Goal: Information Seeking & Learning: Learn about a topic

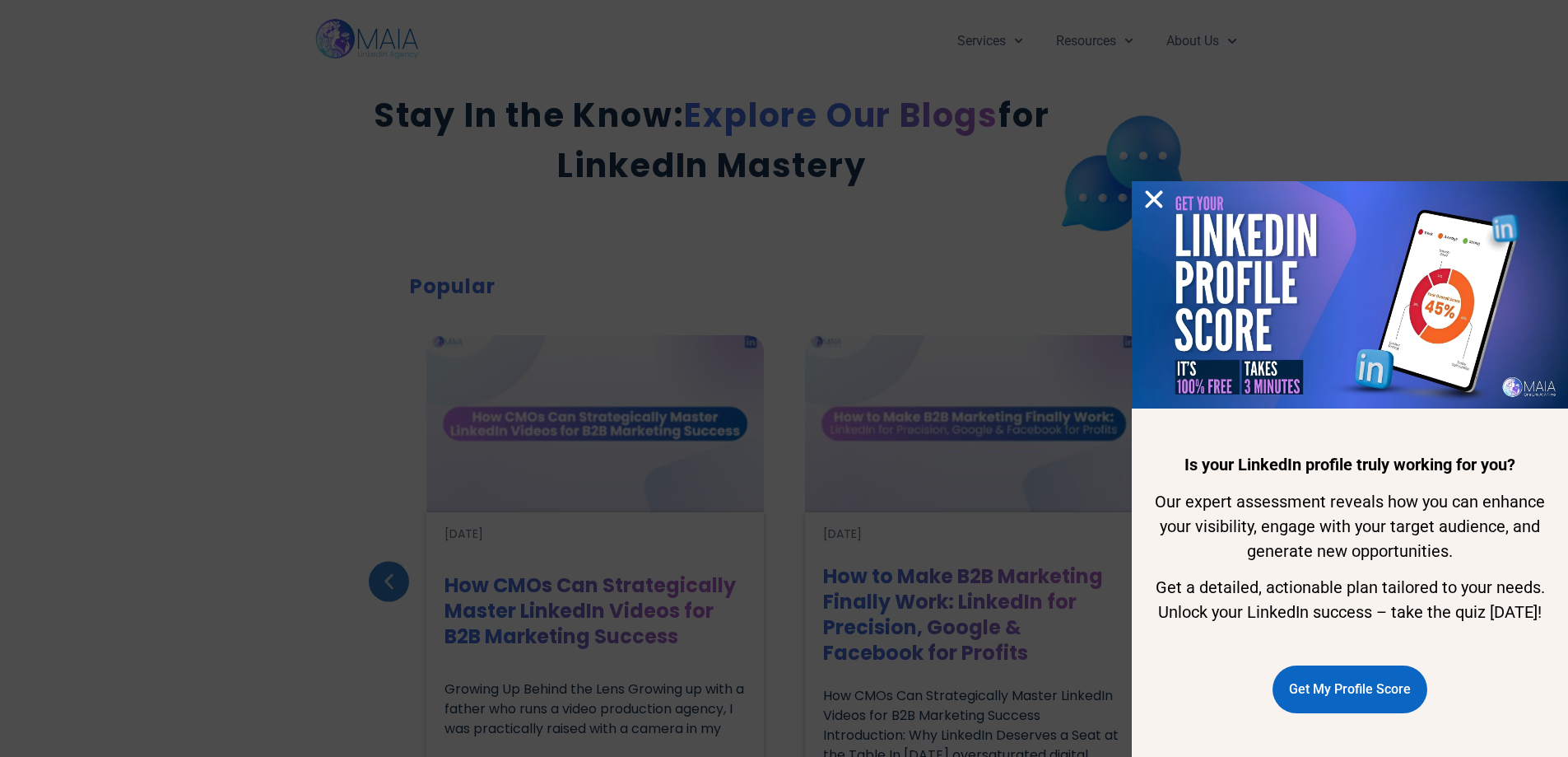
click at [1164, 187] on icon "Close" at bounding box center [1154, 199] width 25 height 25
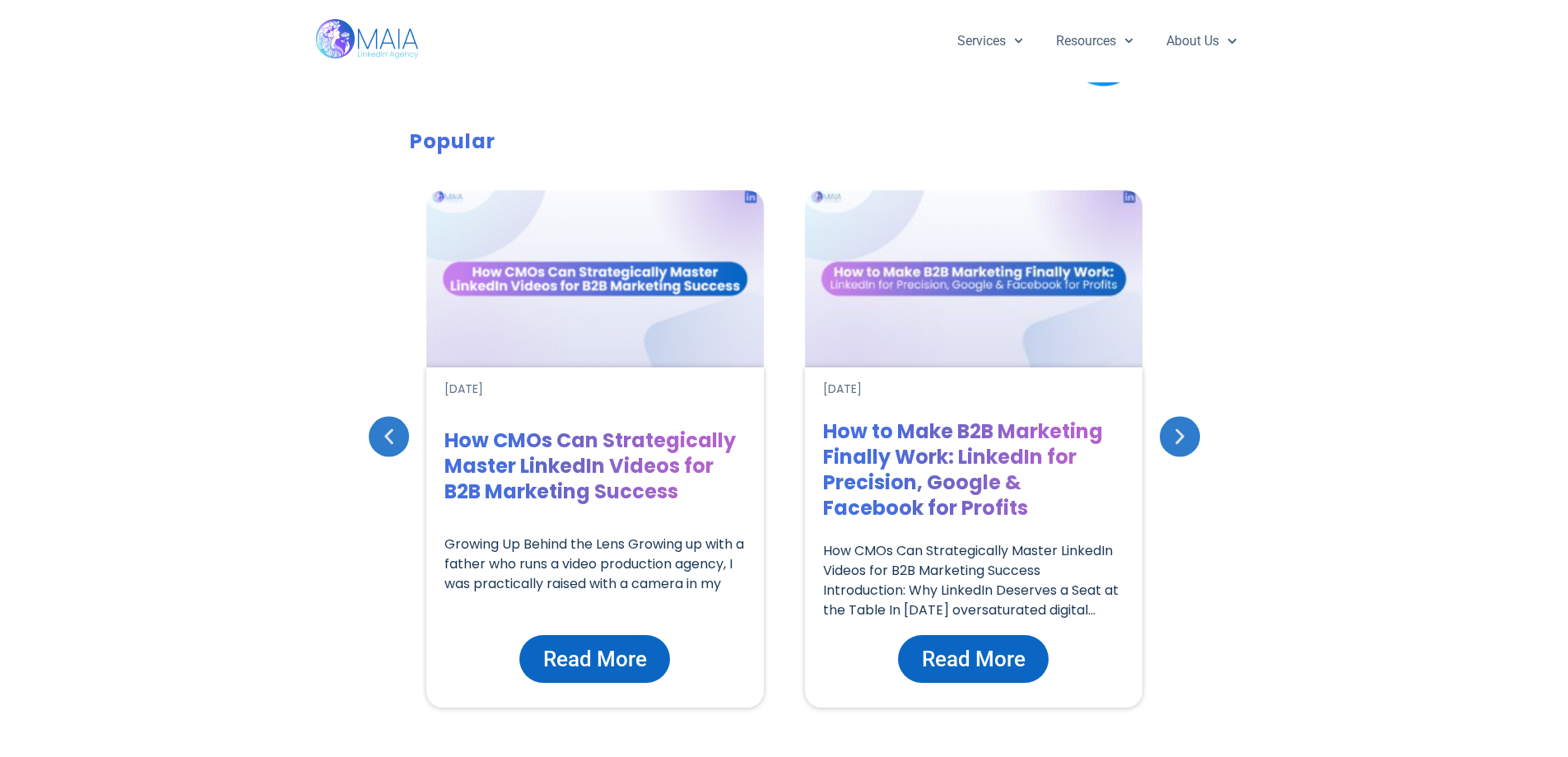
scroll to position [110, 0]
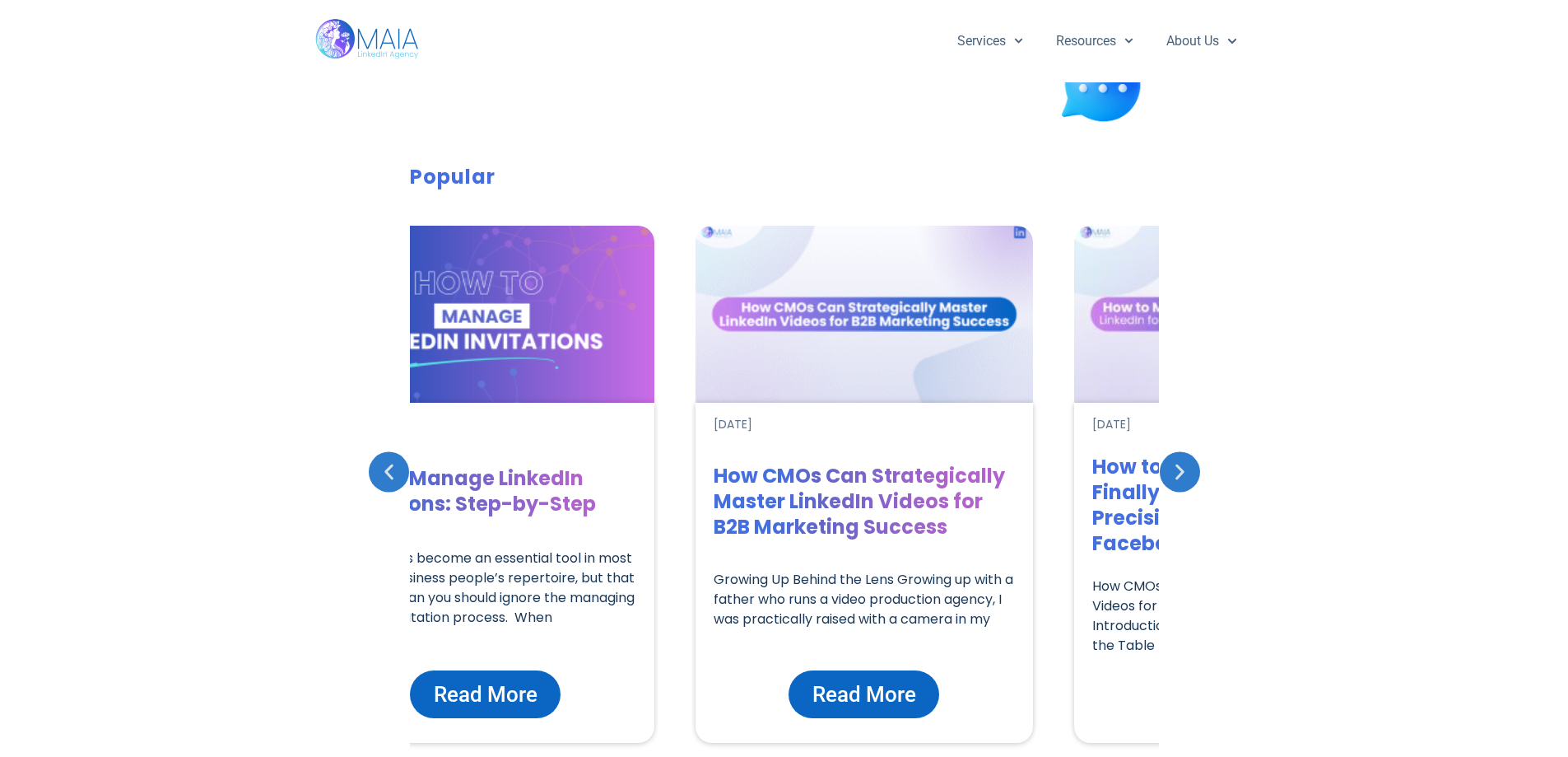
click at [325, 479] on div "Popular [DATE] Adjusting Privacy Settings on LinkedIn: Step-by-Step If you’re l…" at bounding box center [784, 519] width 1568 height 730
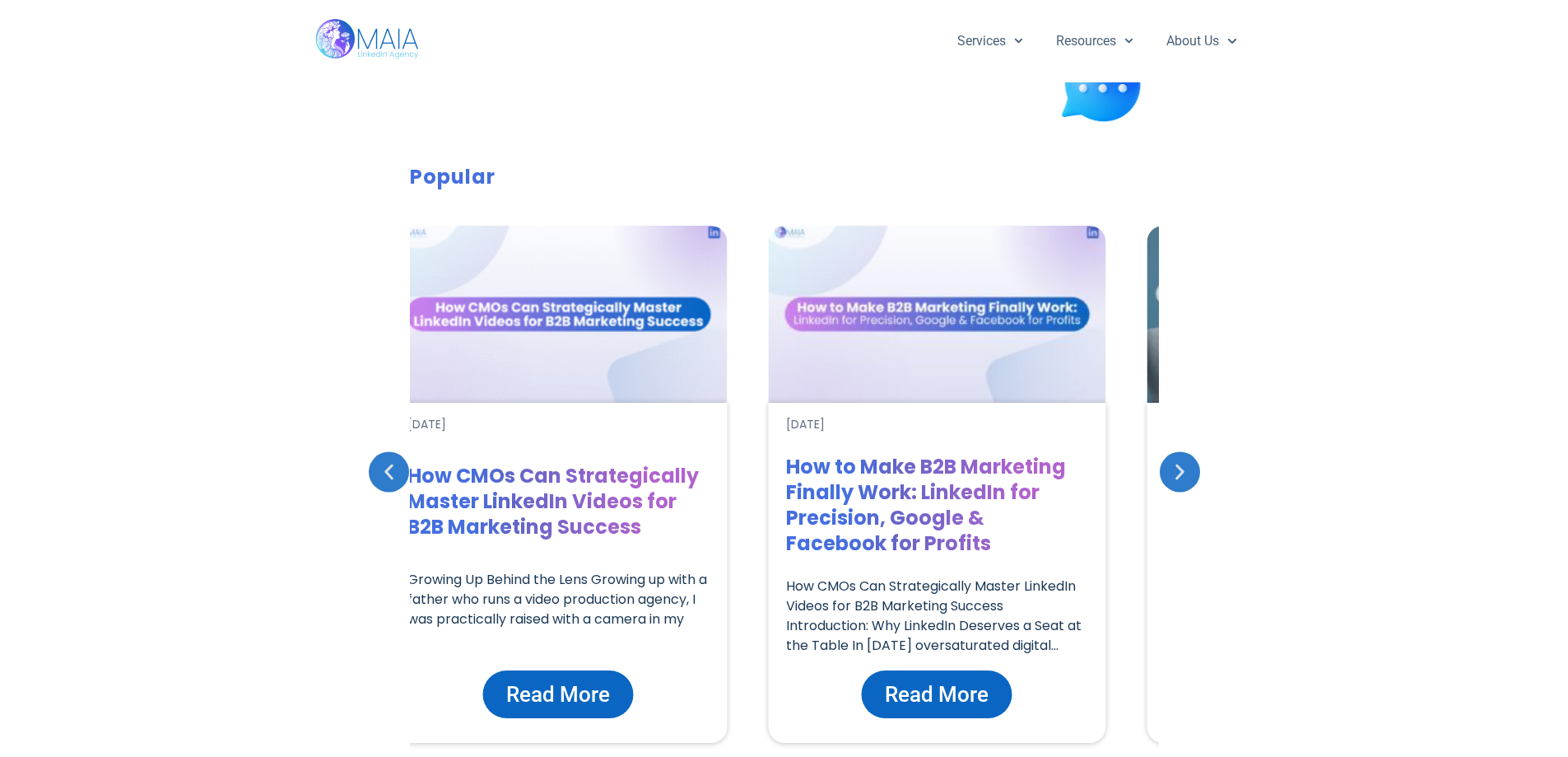
click at [704, 528] on h1 "How CMOs Can Strategically Master LinkedIn Videos for B2B Marketing Success" at bounding box center [558, 501] width 301 height 76
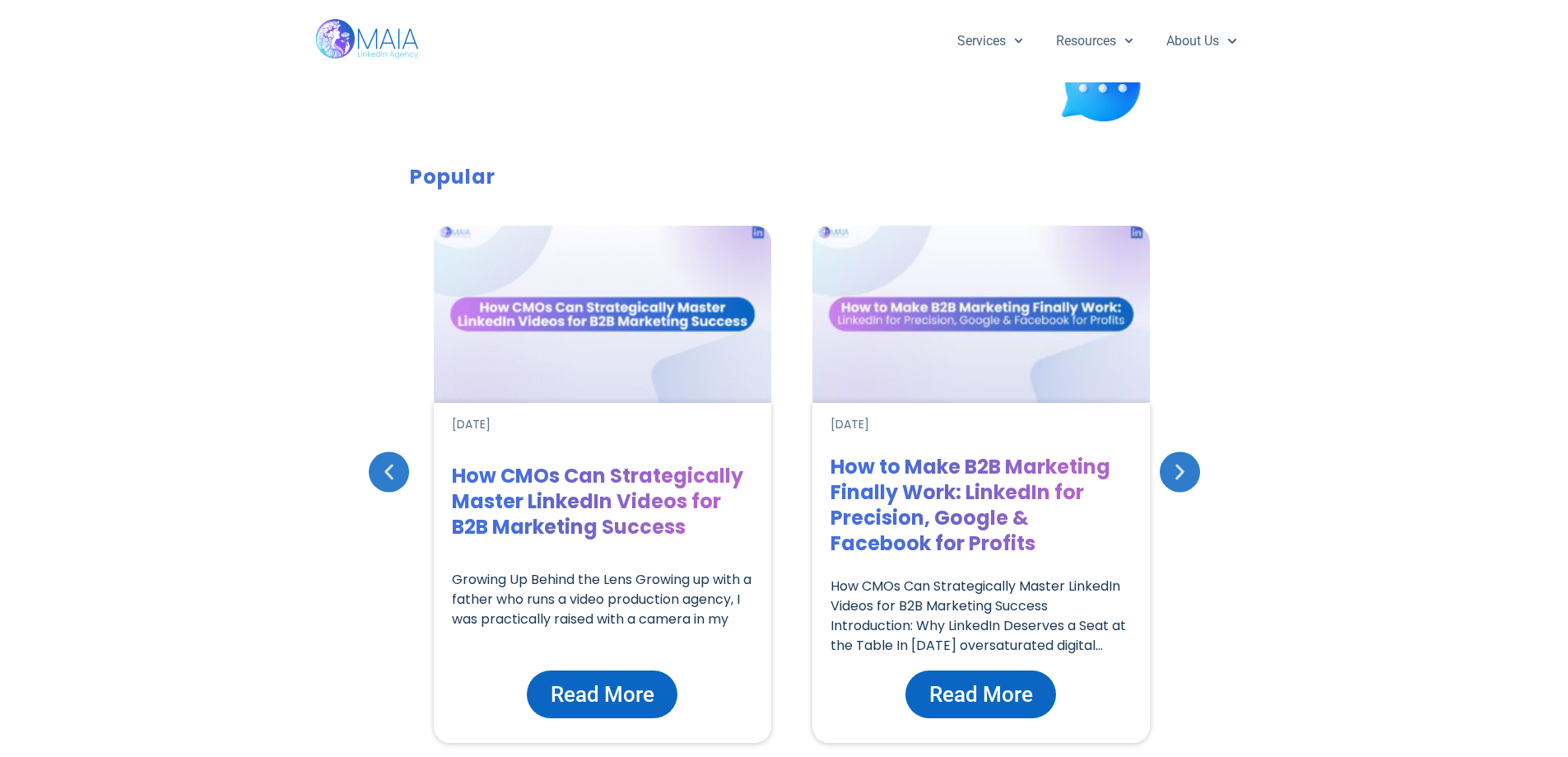
click at [512, 511] on h1 "How CMOs Can Strategically Master LinkedIn Videos for B2B Marketing Success" at bounding box center [602, 501] width 301 height 76
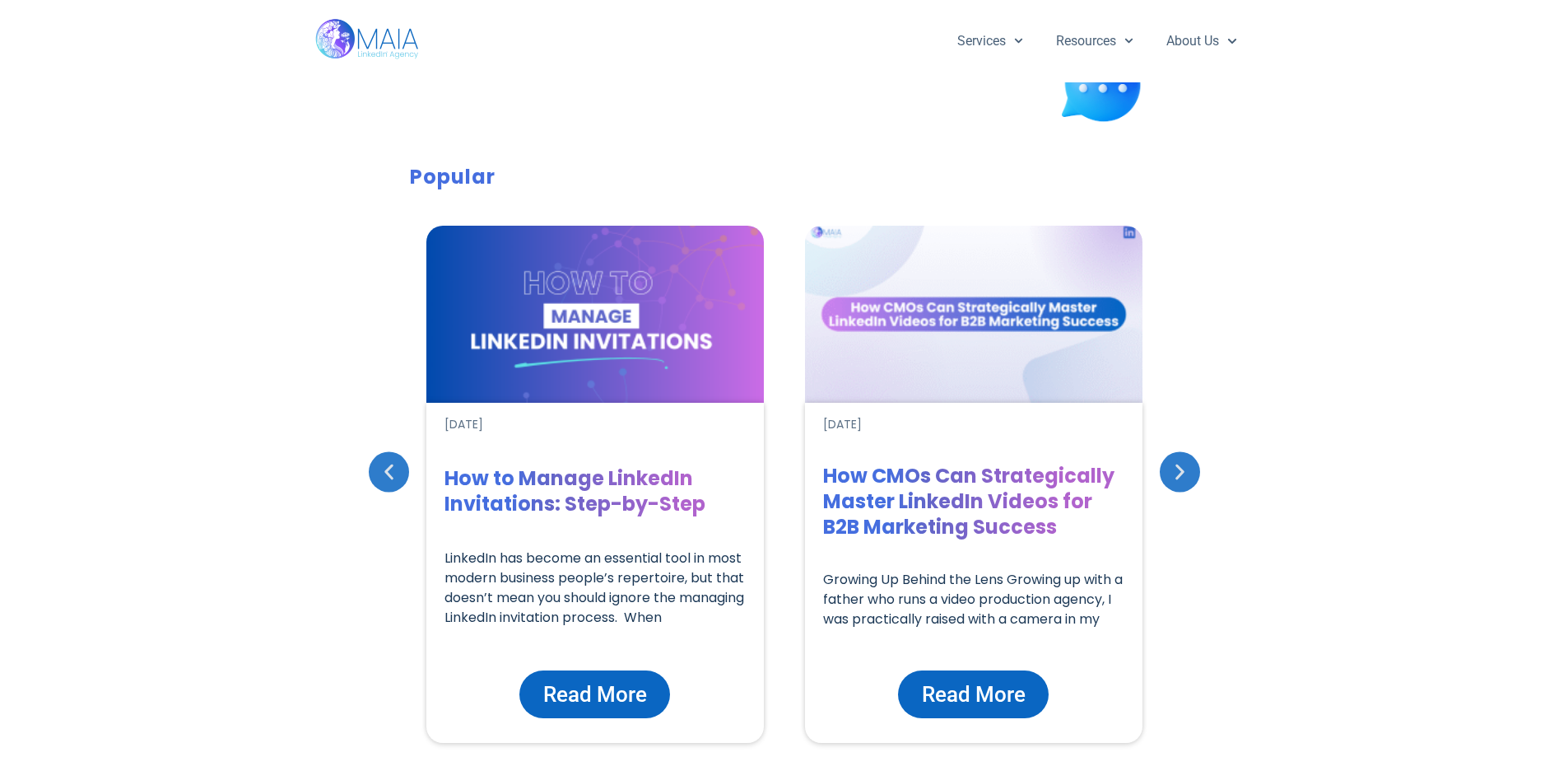
click at [499, 498] on h1 "How to Manage LinkedIn Invitations: Step-by-Step" at bounding box center [595, 490] width 301 height 51
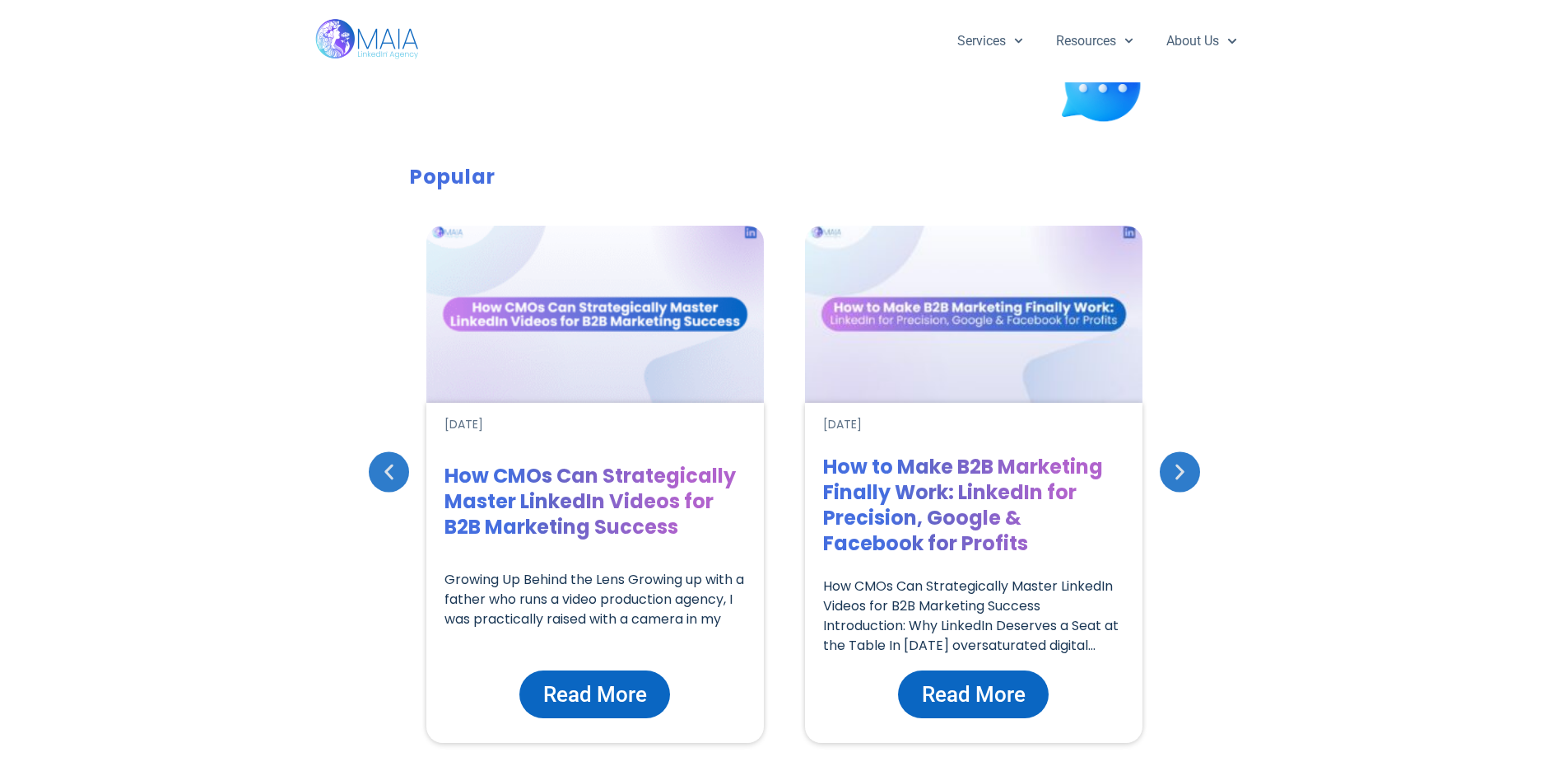
click at [664, 488] on h1 "How CMOs Can Strategically Master LinkedIn Videos for B2B Marketing Success" at bounding box center [595, 501] width 301 height 76
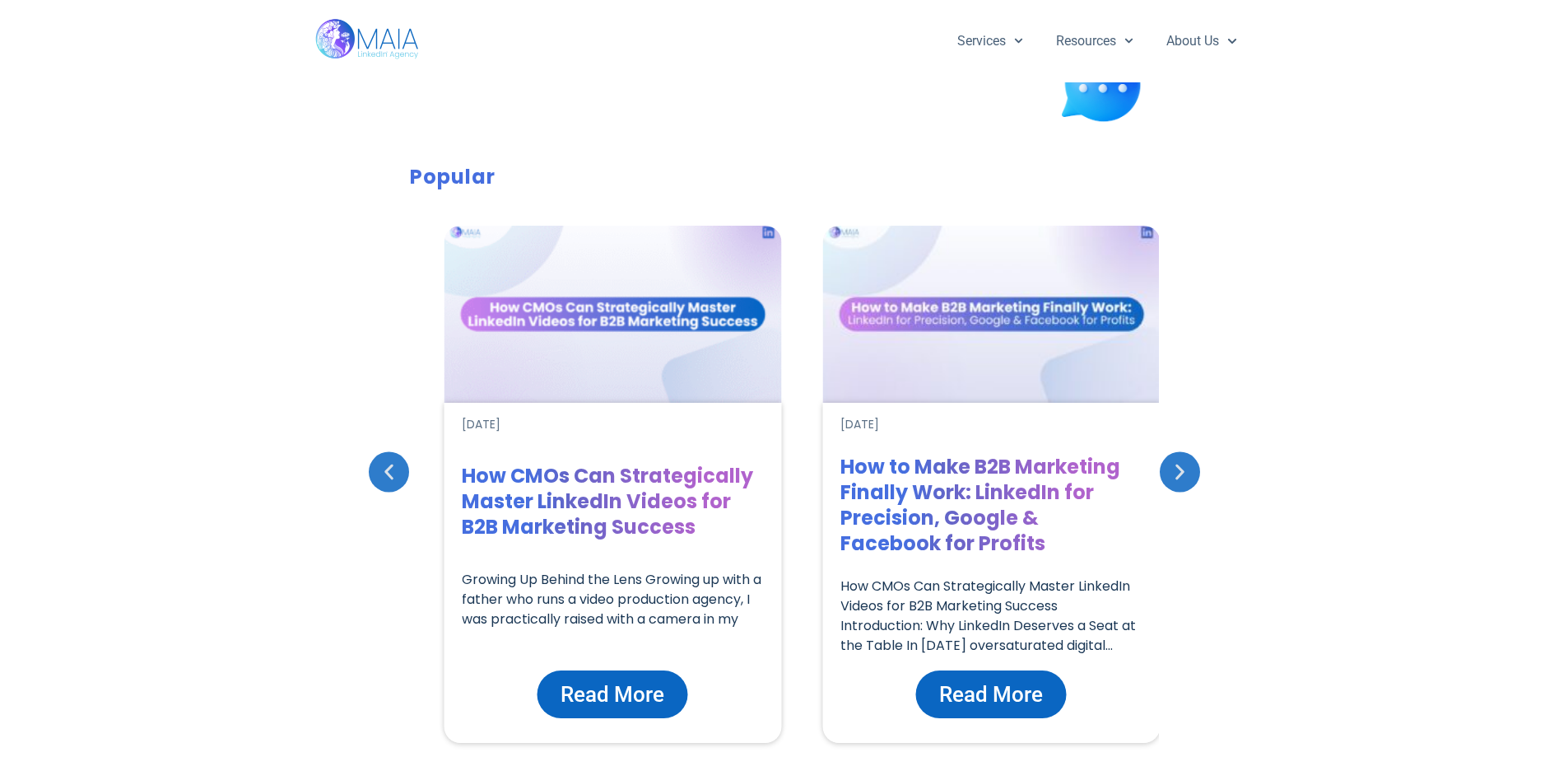
click at [475, 499] on h1 "How CMOs Can Strategically Master LinkedIn Videos for B2B Marketing Success" at bounding box center [612, 501] width 301 height 76
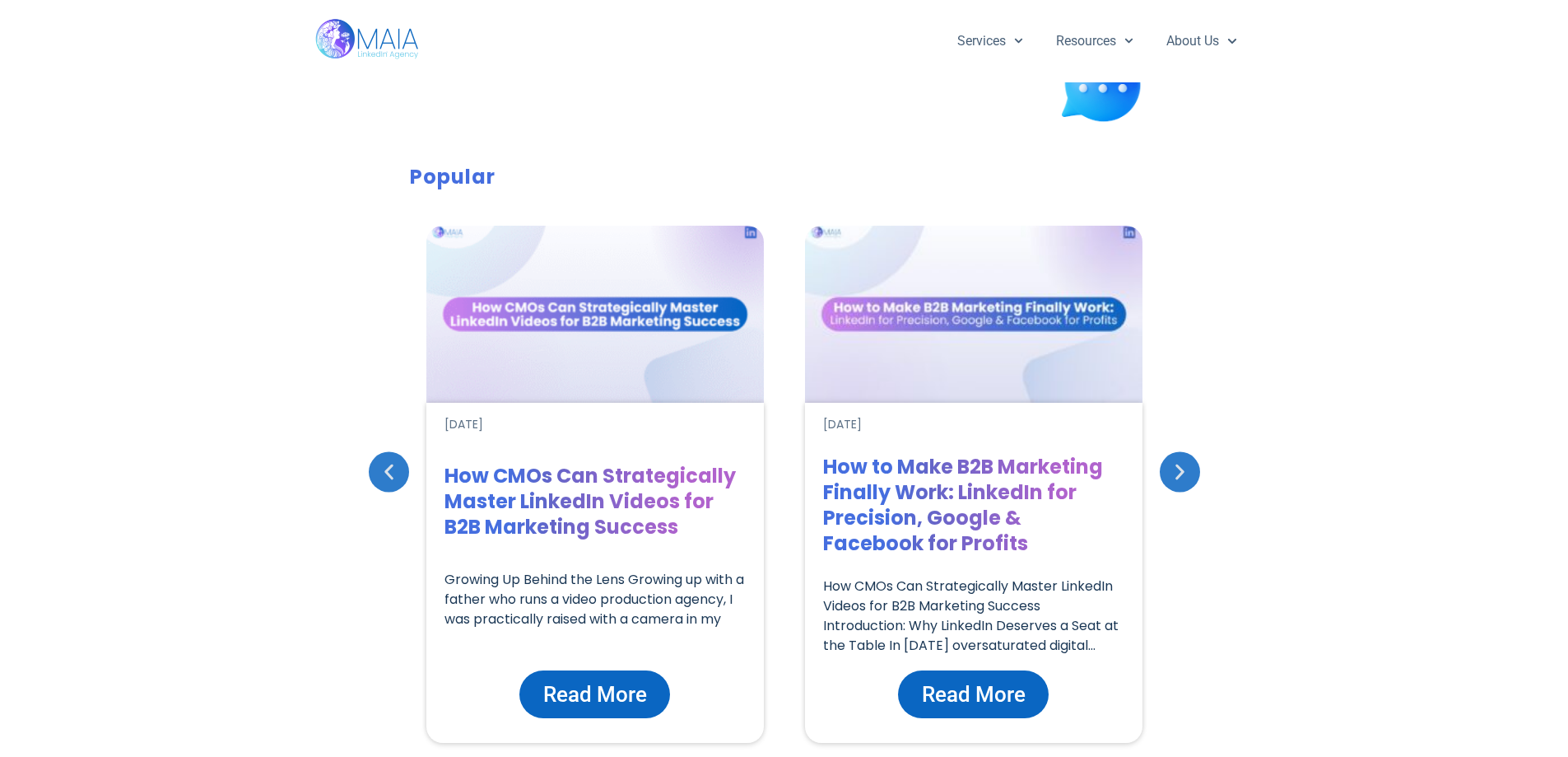
click at [497, 485] on h1 "How CMOs Can Strategically Master LinkedIn Videos for B2B Marketing Success" at bounding box center [595, 501] width 301 height 76
click at [497, 484] on h1 "How CMOs Can Strategically Master LinkedIn Videos for B2B Marketing Success" at bounding box center [596, 501] width 301 height 76
click at [519, 465] on h1 "How CMOs Can Strategically Master LinkedIn Videos for B2B Marketing Success" at bounding box center [596, 501] width 301 height 76
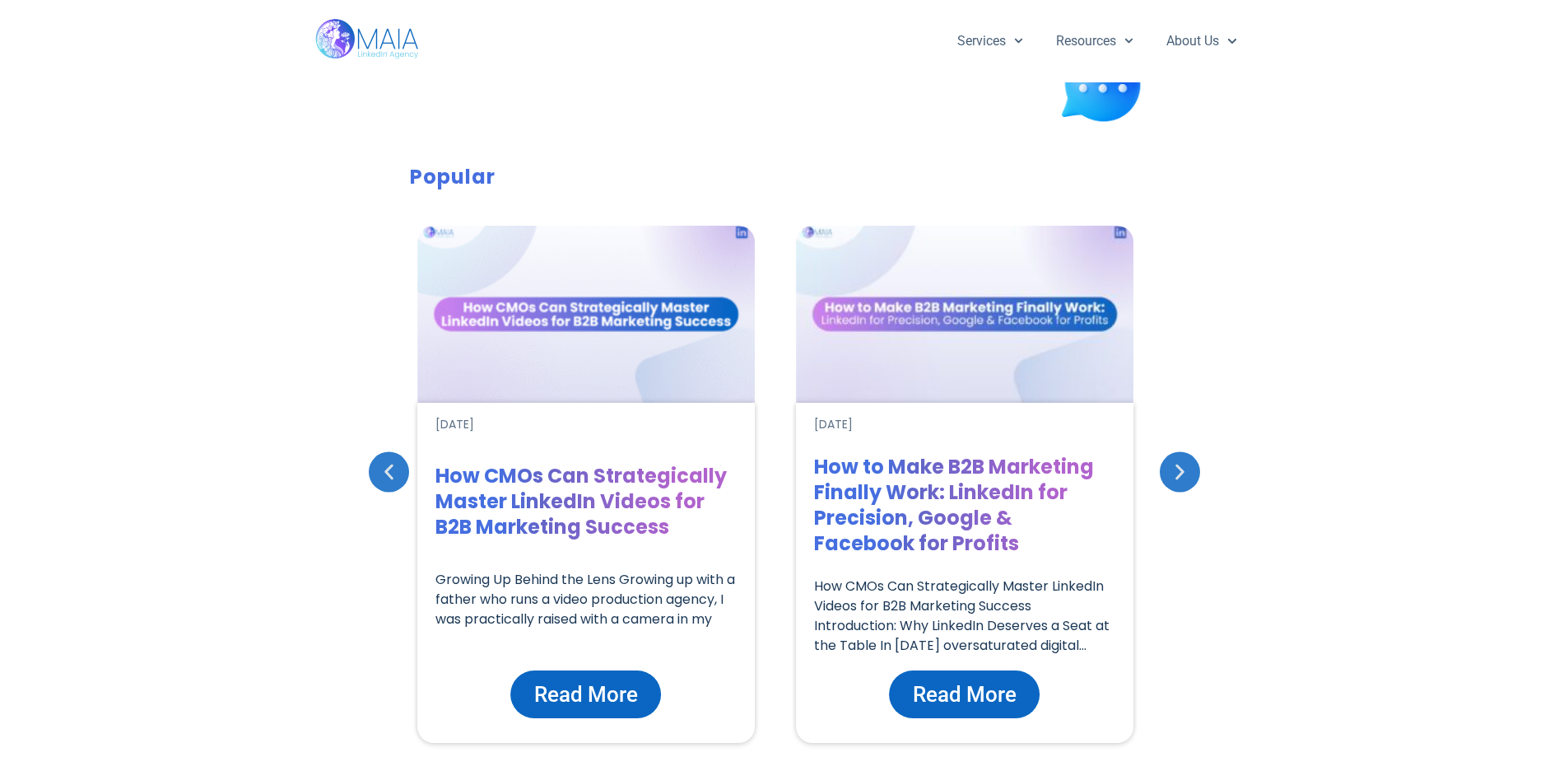
click at [667, 505] on div "[DATE] How CMOs Can Strategically Master LinkedIn Videos for B2B Marketing Succ…" at bounding box center [586, 573] width 301 height 340
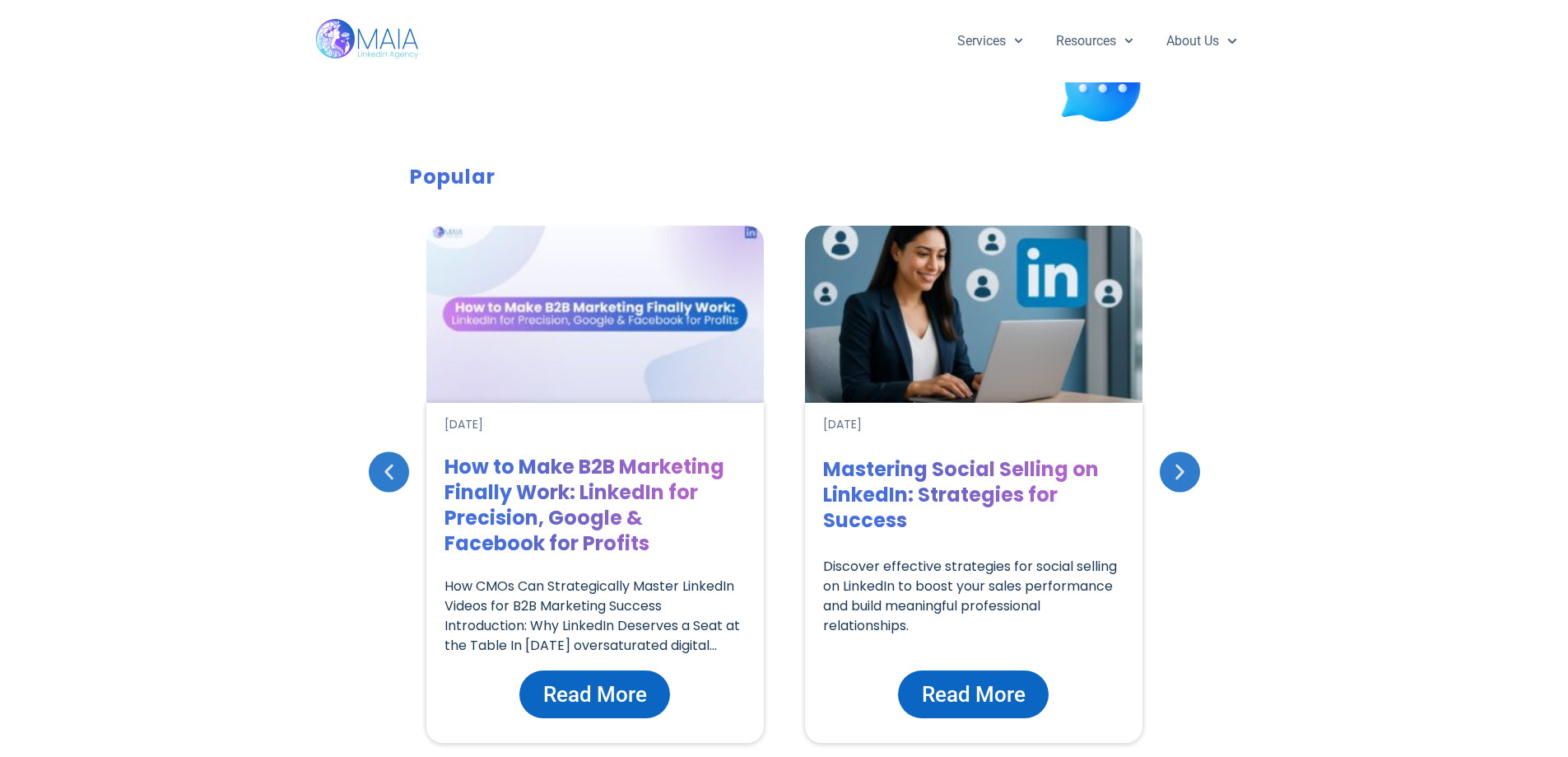
click at [707, 509] on h1 "How to Make B2B Marketing Finally Work: LinkedIn for Precision, Google & Facebo…" at bounding box center [595, 504] width 301 height 102
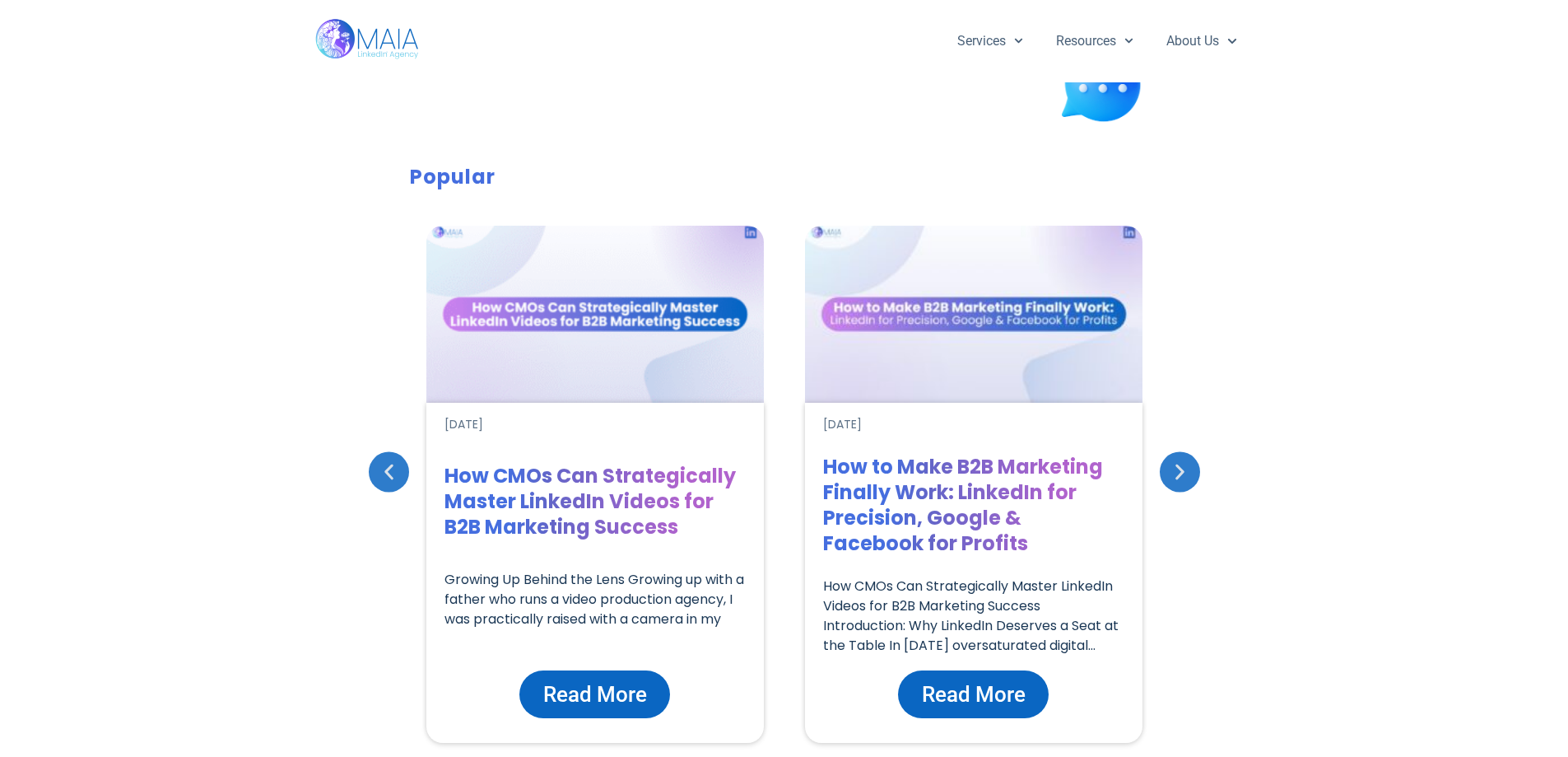
click at [686, 488] on h1 "How CMOs Can Strategically Master LinkedIn Videos for B2B Marketing Success" at bounding box center [595, 501] width 301 height 76
click at [705, 566] on div "[DATE] How CMOs Can Strategically Master LinkedIn Videos for B2B Marketing Succ…" at bounding box center [595, 573] width 301 height 340
click at [705, 565] on div "[DATE] How CMOs Can Strategically Master LinkedIn Videos for B2B Marketing Succ…" at bounding box center [595, 573] width 301 height 340
click at [686, 597] on p "Growing Up Behind the Lens Growing up with a father who runs a video production…" at bounding box center [595, 599] width 301 height 59
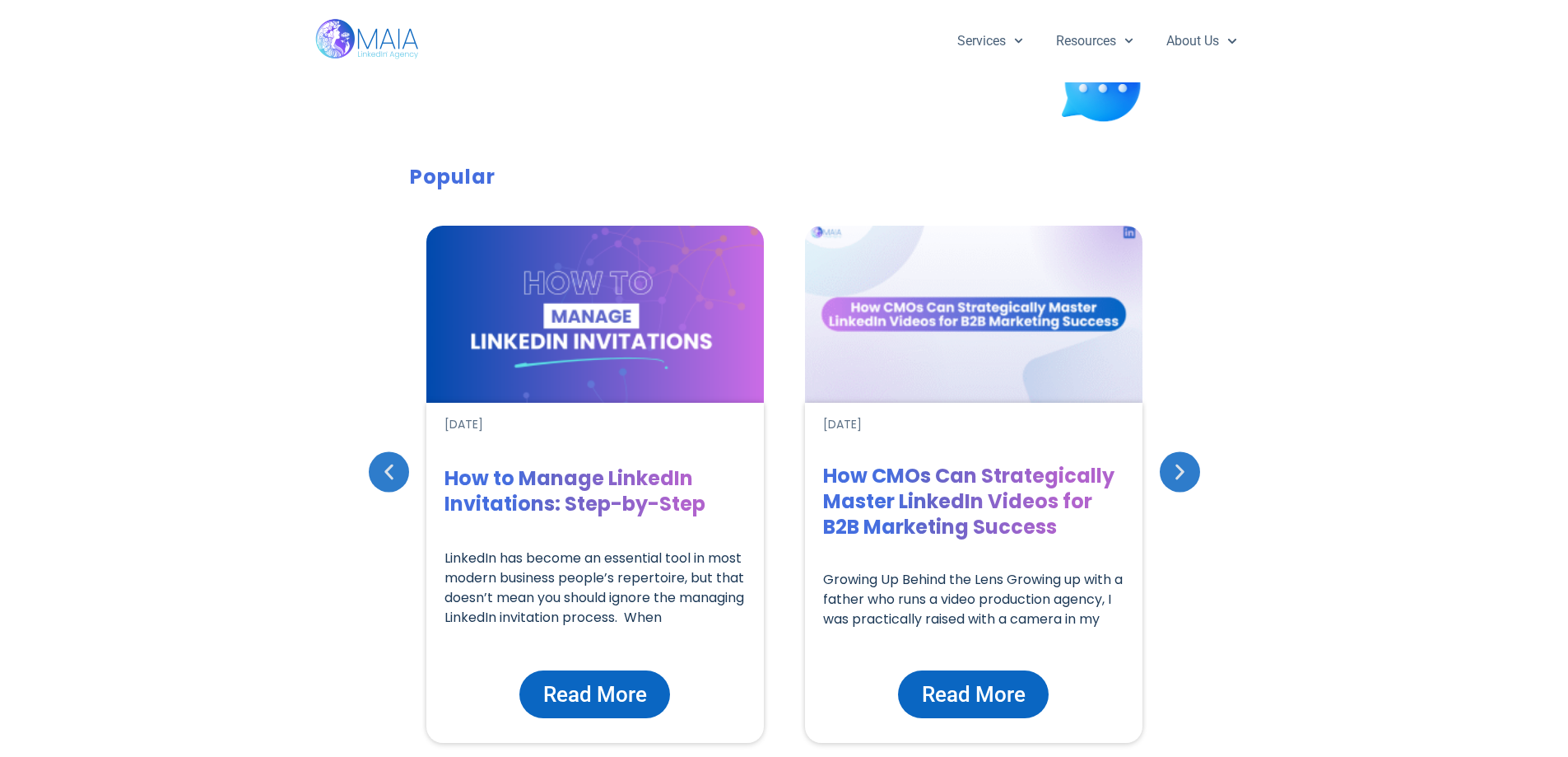
click at [823, 597] on p "Growing Up Behind the Lens Growing up with a father who runs a video production…" at bounding box center [973, 599] width 301 height 59
click at [686, 597] on p "LinkedIn has become an essential tool in most modern business people’s repertoi…" at bounding box center [595, 587] width 301 height 79
click at [835, 584] on p "Growing Up Behind the Lens Growing up with a father who runs a video production…" at bounding box center [973, 599] width 301 height 59
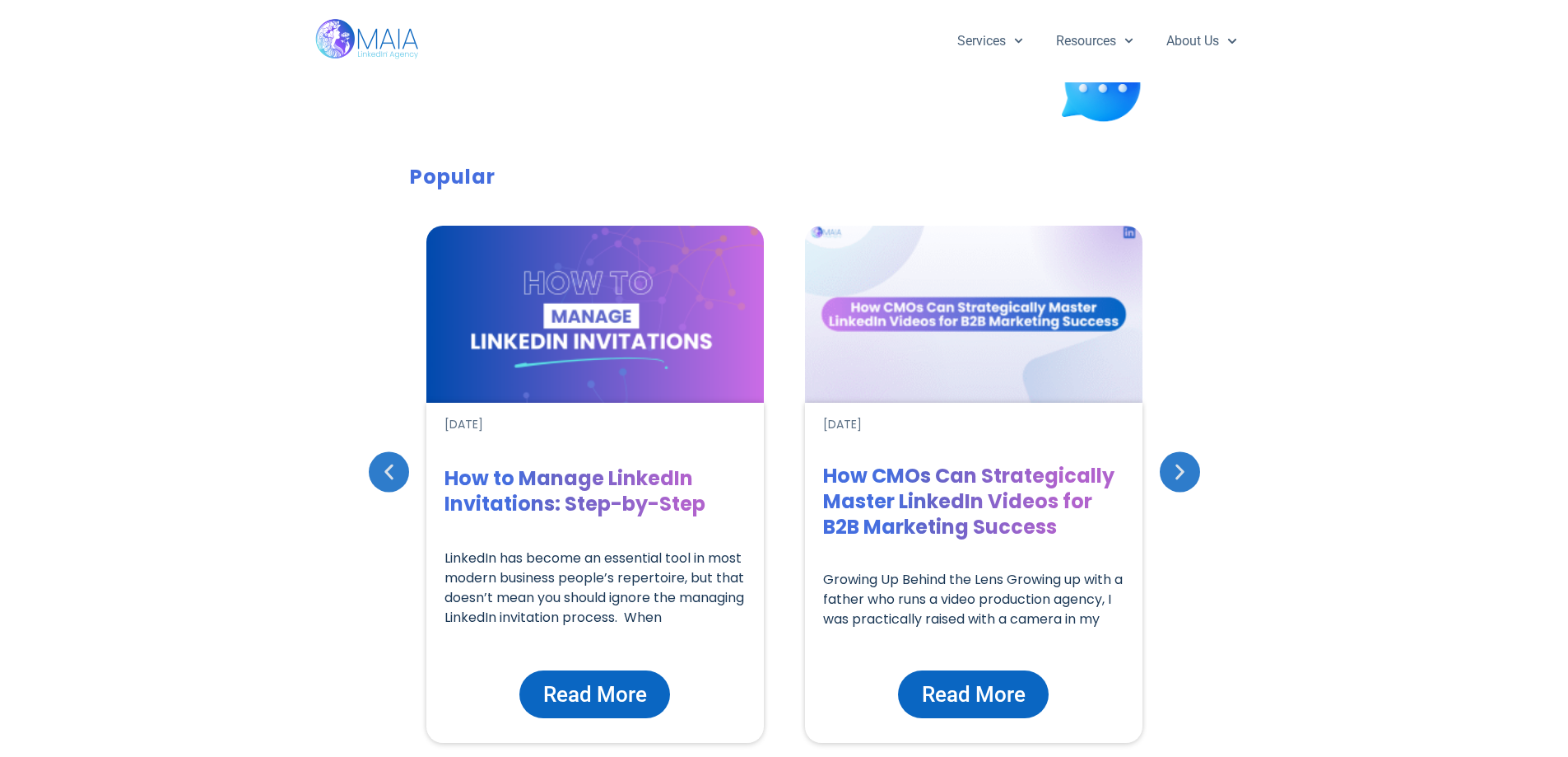
click at [835, 584] on p "Growing Up Behind the Lens Growing up with a father who runs a video production…" at bounding box center [973, 599] width 301 height 59
drag, startPoint x: 1012, startPoint y: 505, endPoint x: 1194, endPoint y: 504, distance: 182.0
click at [1223, 523] on div "Popular [DATE] Adjusting Privacy Settings on LinkedIn: Step-by-Step If you’re l…" at bounding box center [784, 519] width 1568 height 730
click at [1184, 492] on div "Popular [DATE] Adjusting Privacy Settings on LinkedIn: Step-by-Step If you’re l…" at bounding box center [784, 519] width 1568 height 730
click at [1185, 480] on icon "Next slide" at bounding box center [1179, 471] width 21 height 21
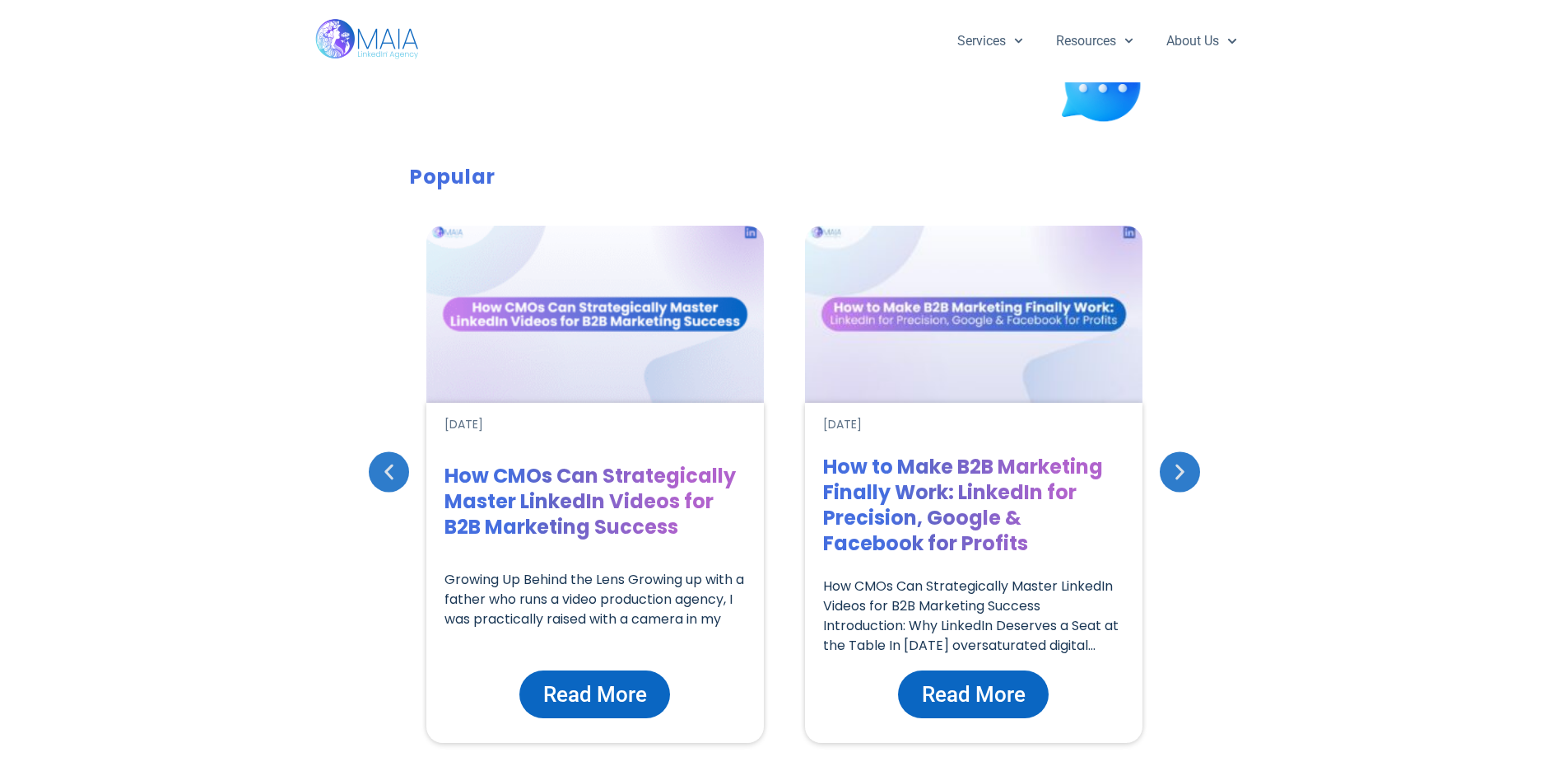
click at [639, 692] on span "Read More" at bounding box center [595, 695] width 104 height 32
click at [609, 682] on span "Read More" at bounding box center [595, 695] width 104 height 32
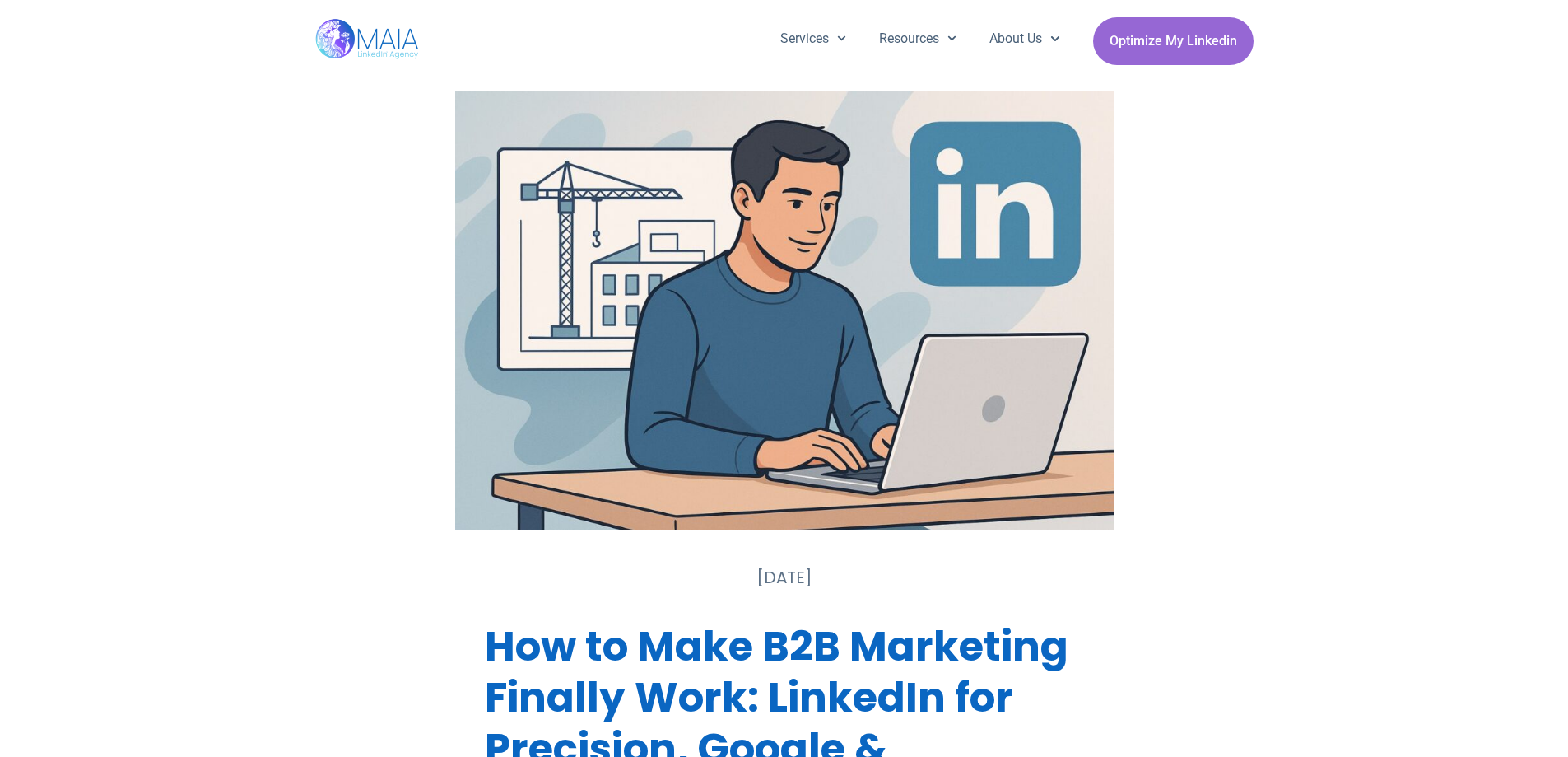
scroll to position [591, 0]
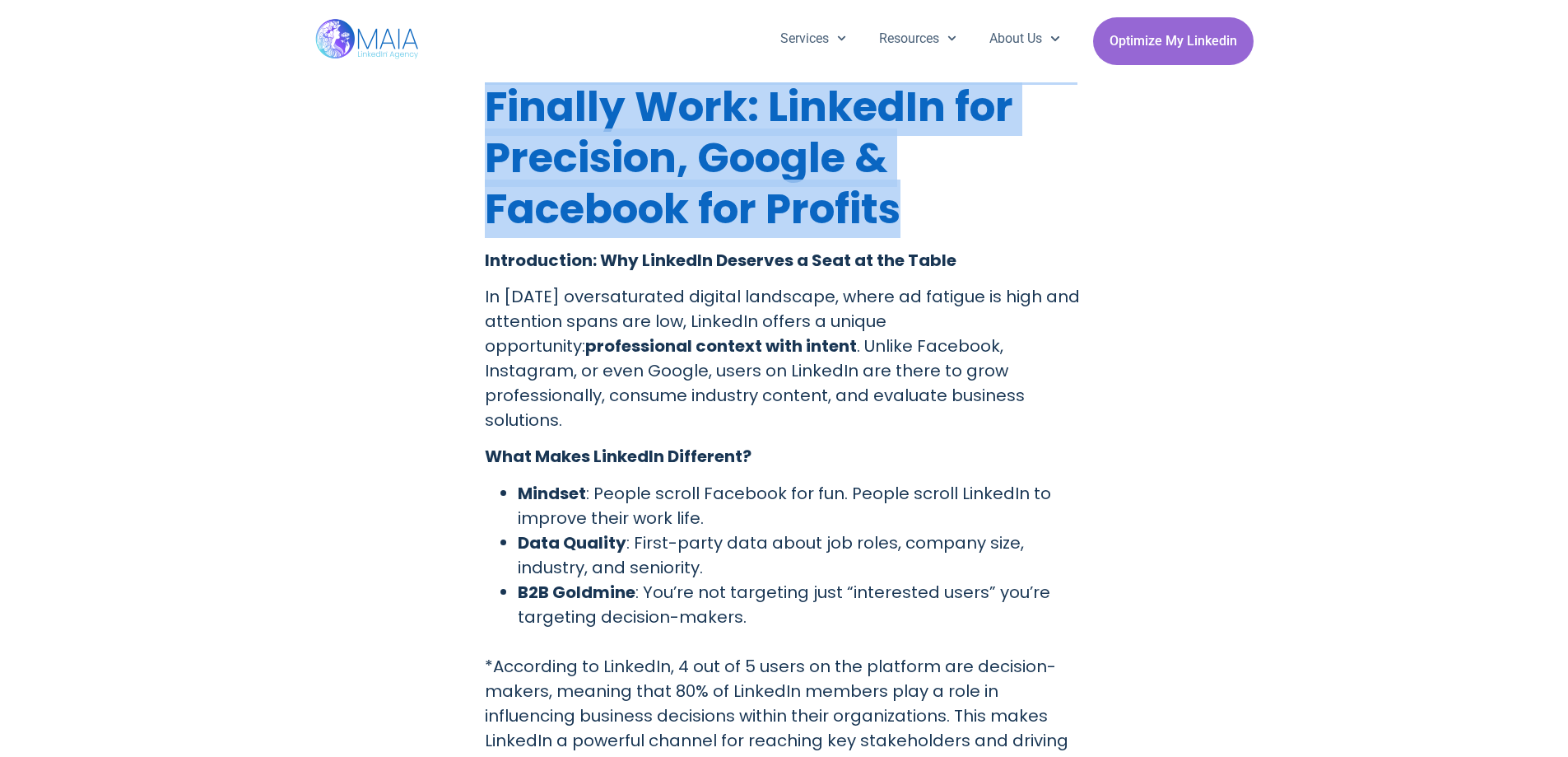
click at [963, 207] on h1 "How to Make B2B Marketing Finally Work: LinkedIn for Precision, Google & Facebo…" at bounding box center [784, 133] width 599 height 204
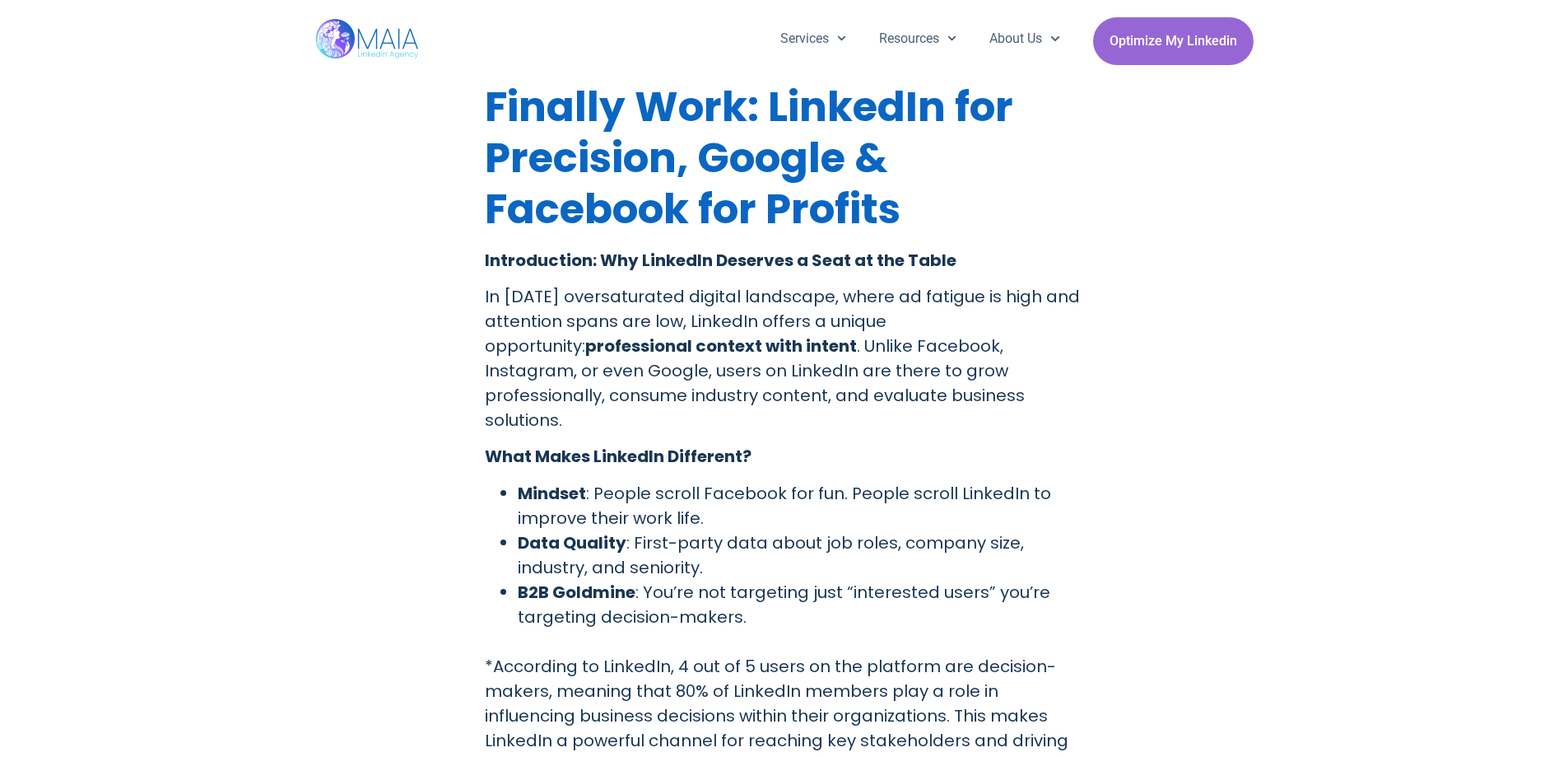
drag, startPoint x: 492, startPoint y: 96, endPoint x: 593, endPoint y: 125, distance: 105.1
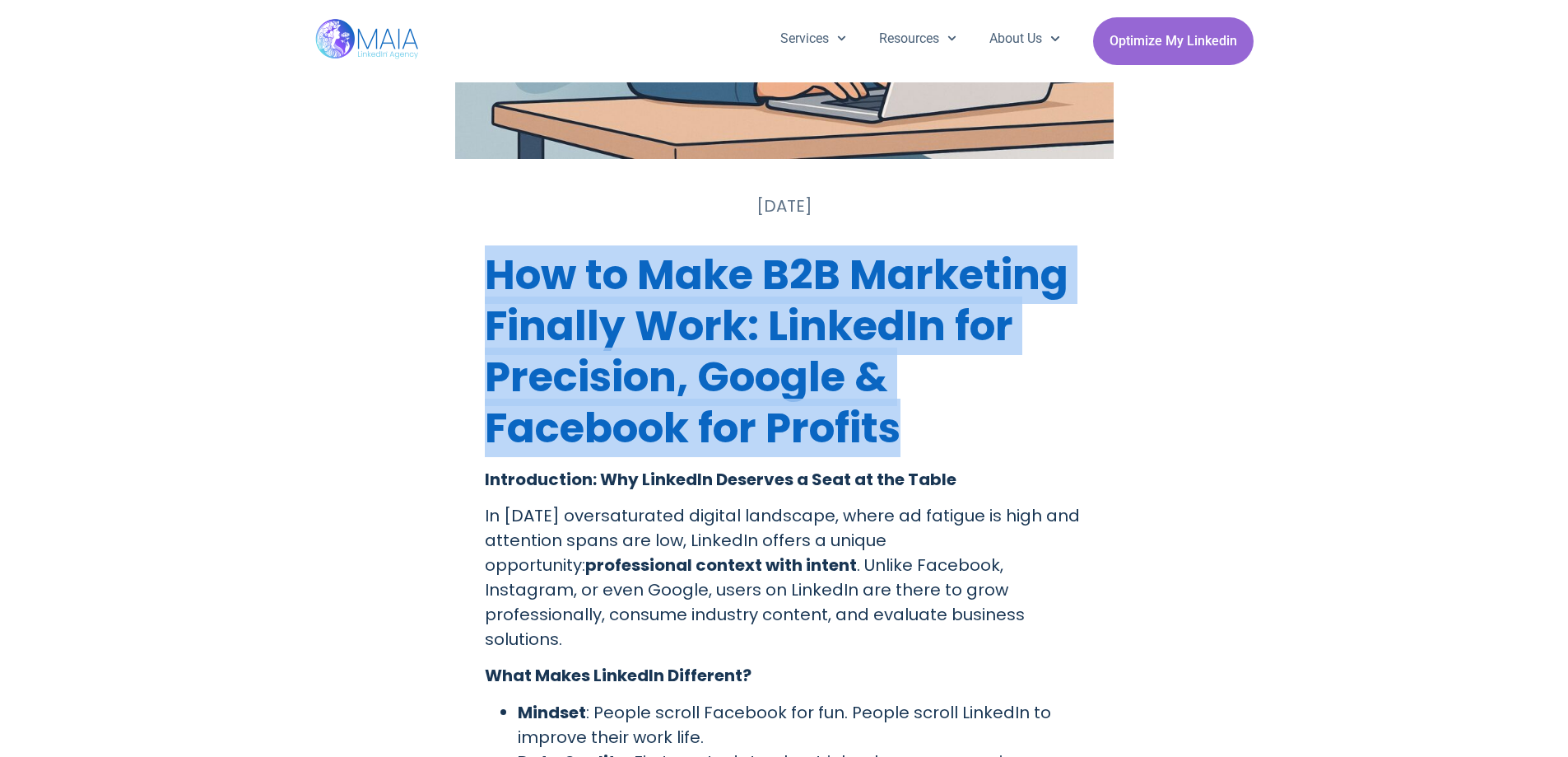
drag, startPoint x: 480, startPoint y: 261, endPoint x: 978, endPoint y: 427, distance: 524.9
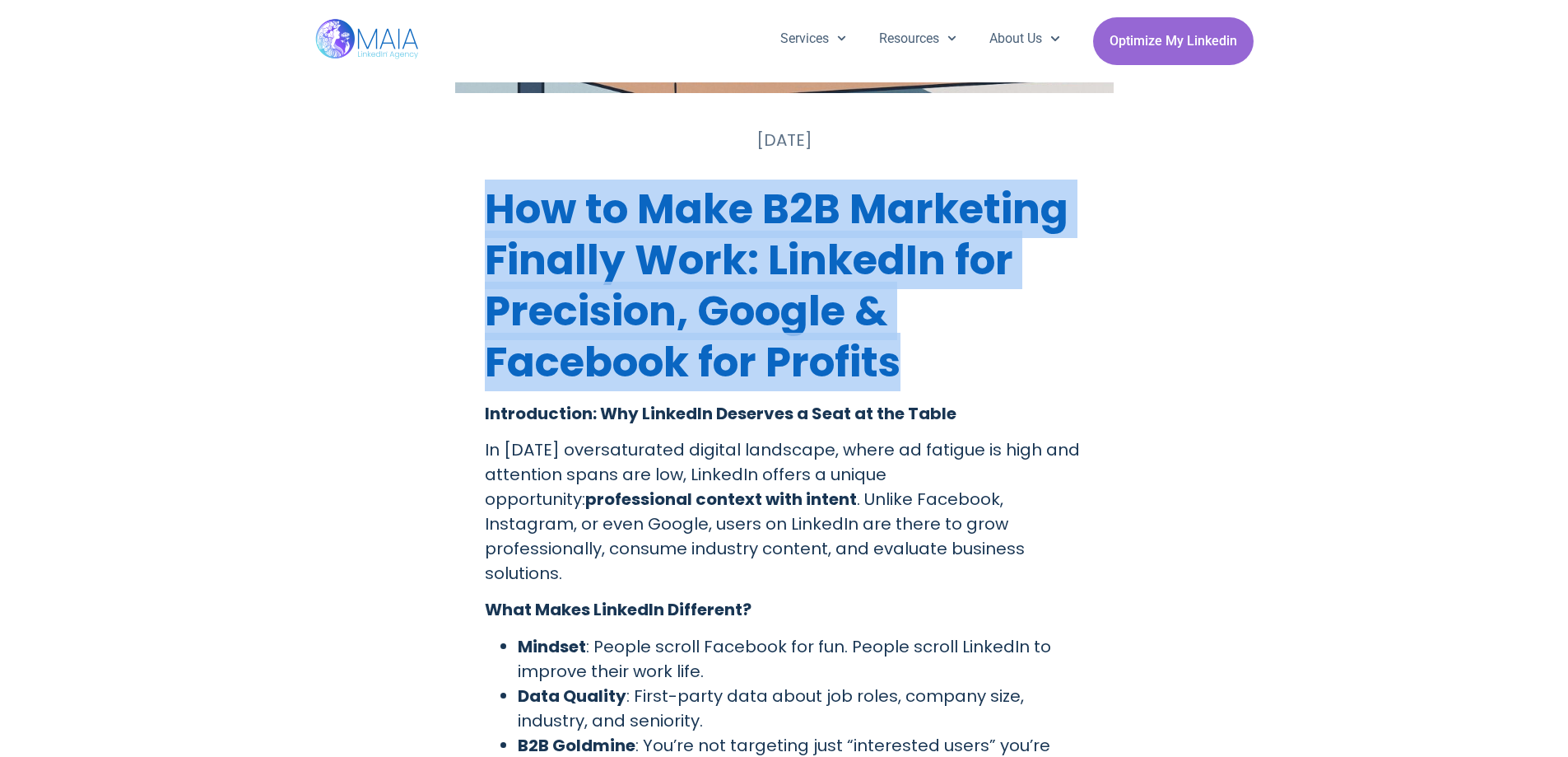
scroll to position [470, 0]
